Goal: Transaction & Acquisition: Book appointment/travel/reservation

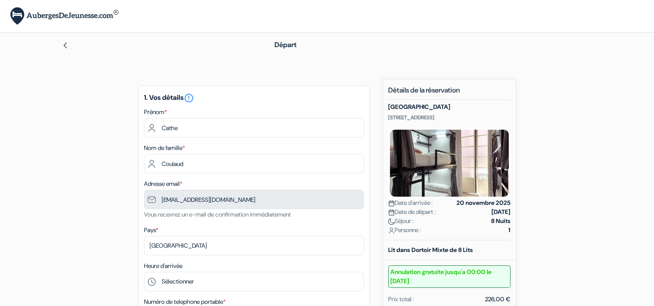
type input "6 03 90 55 83"
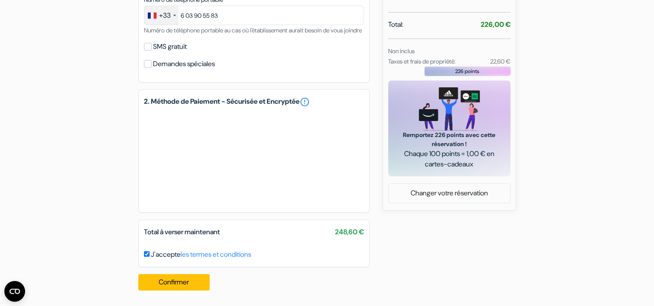
scroll to position [313, 0]
click at [145, 254] on input "J'accepte les termes et conditions" at bounding box center [147, 254] width 6 height 6
checkbox input "true"
click at [147, 47] on input "SMS gratuit" at bounding box center [148, 47] width 8 height 8
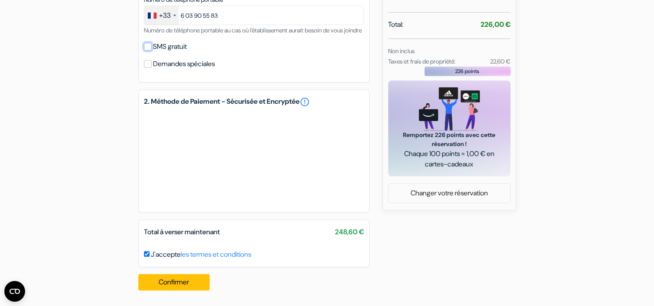
checkbox input "true"
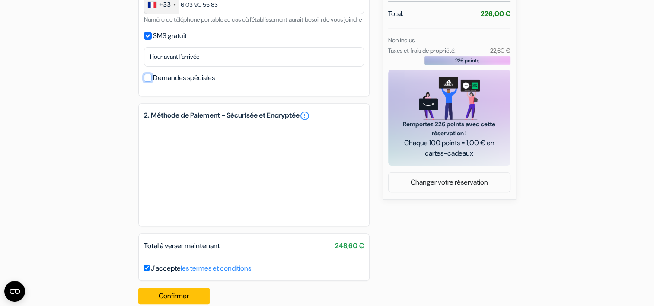
click at [150, 82] on input "Demandes spéciales" at bounding box center [148, 78] width 8 height 8
checkbox input "true"
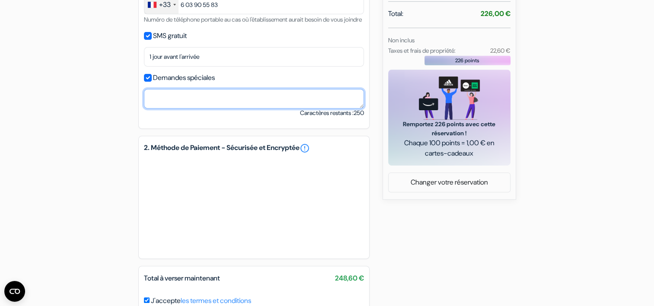
click at [172, 107] on textarea at bounding box center [254, 98] width 220 height 19
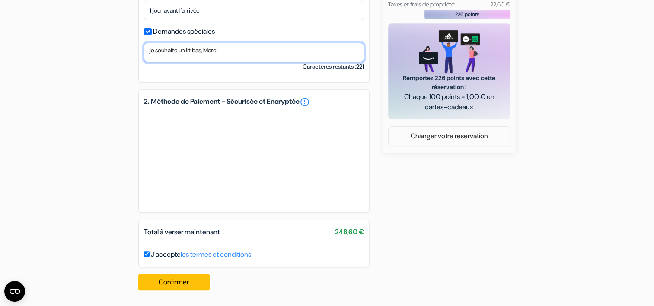
scroll to position [370, 0]
type textarea "je souhaite un lit bas, Merci"
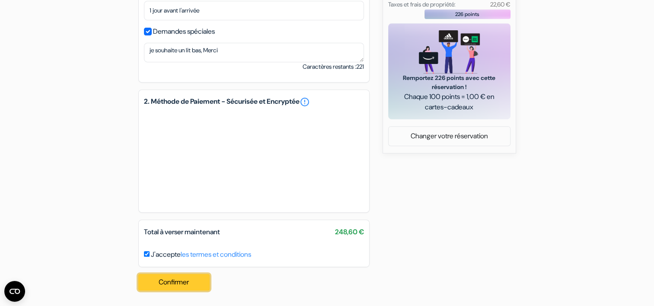
click at [170, 280] on button "Confirmer Loading..." at bounding box center [174, 282] width 72 height 16
